Goal: Navigation & Orientation: Find specific page/section

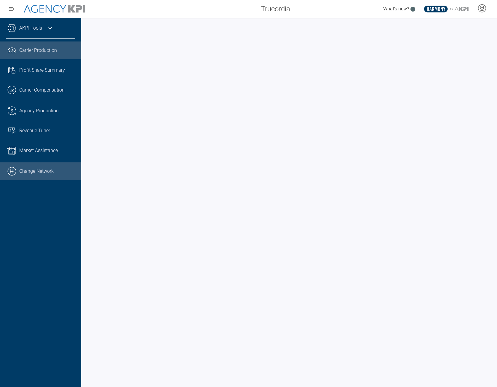
click at [44, 174] on link ".cls-1{fill:none;stroke:#000;stroke-linecap:round;stroke-linejoin:round;stroke-…" at bounding box center [40, 171] width 81 height 18
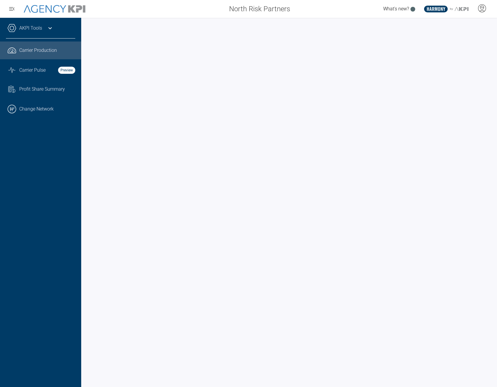
click at [48, 27] on icon at bounding box center [50, 28] width 7 height 7
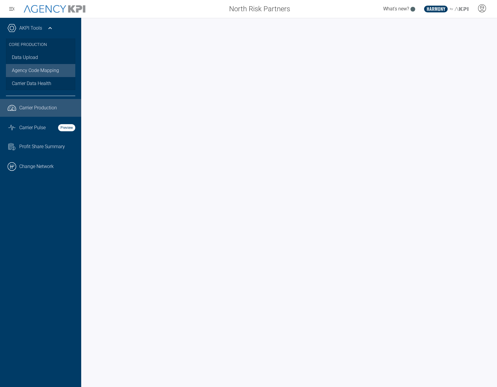
click at [49, 64] on link "Agency Code Mapping" at bounding box center [40, 70] width 69 height 13
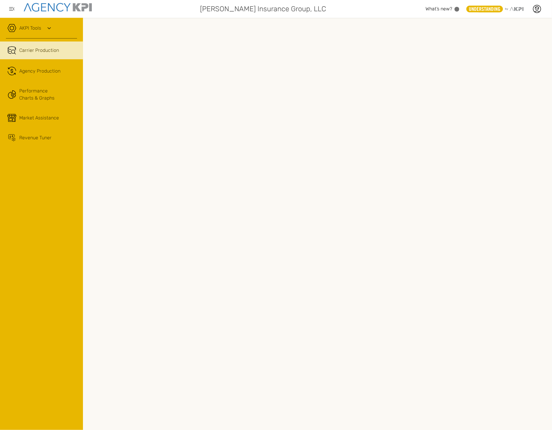
click at [50, 30] on icon at bounding box center [49, 28] width 7 height 7
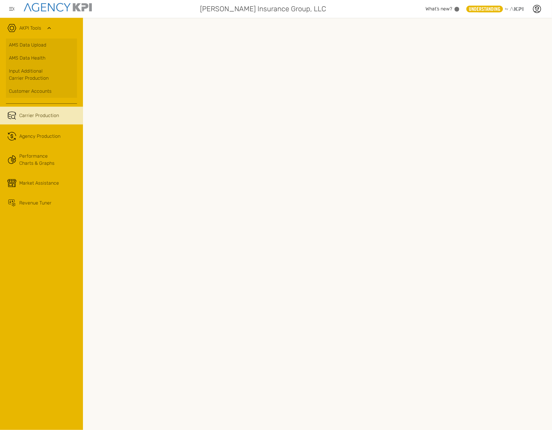
click at [50, 30] on icon at bounding box center [49, 28] width 7 height 7
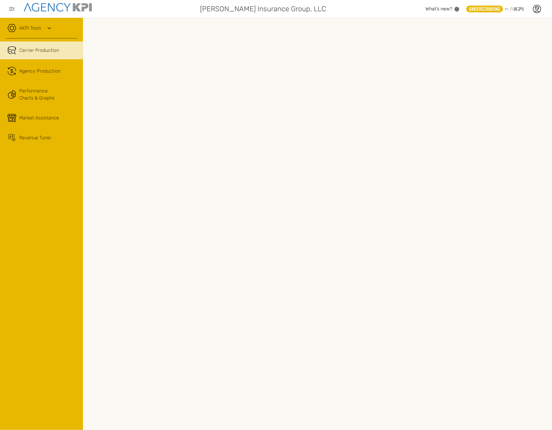
click at [34, 161] on div "AKPI Tools AMS Data Upload AMS Data Health Input Additional Carrier Production …" at bounding box center [41, 224] width 83 height 412
click at [30, 135] on div "Revenue Tuner" at bounding box center [35, 137] width 32 height 7
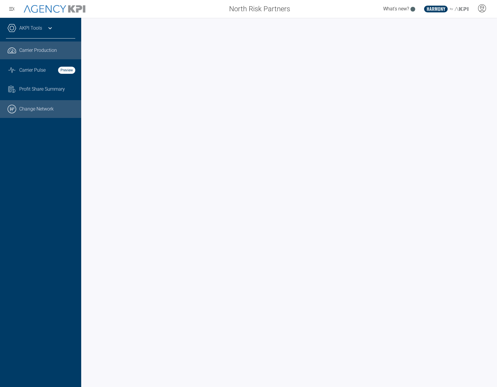
click at [33, 106] on link ".cls-1{fill:none;stroke:#000;stroke-linecap:round;stroke-linejoin:round;stroke-…" at bounding box center [40, 109] width 81 height 18
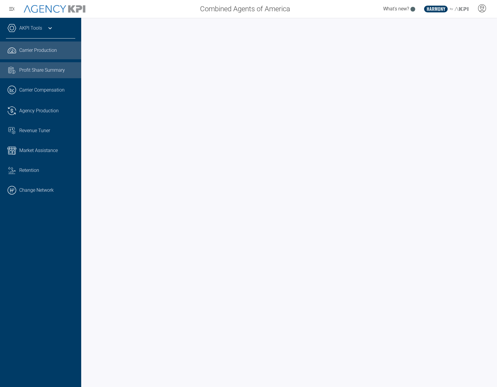
click at [31, 72] on span "Profit Share Summary" at bounding box center [42, 70] width 46 height 7
click at [50, 48] on span "Carrier Production" at bounding box center [38, 50] width 38 height 7
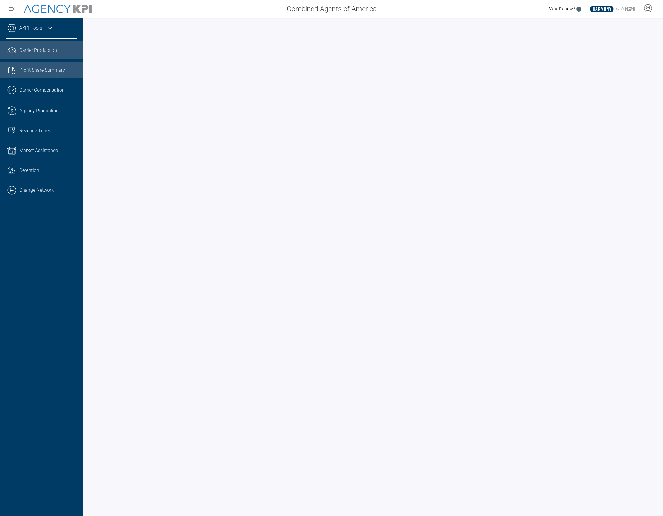
click at [53, 77] on link "Task List Cash Streamline Icon: https://streamlinehq.com Profit Share Summary" at bounding box center [41, 70] width 83 height 16
click at [20, 189] on link ".cls-1{fill:none;stroke:#000;stroke-linecap:round;stroke-linejoin:round;stroke-…" at bounding box center [41, 190] width 83 height 18
click at [43, 72] on span "Carrier Pulse" at bounding box center [32, 70] width 26 height 7
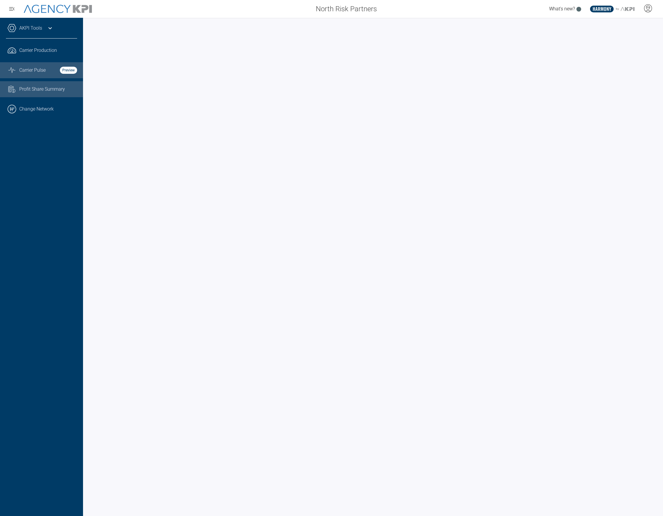
click at [26, 88] on span "Profit Share Summary" at bounding box center [42, 89] width 46 height 7
